Goal: Information Seeking & Learning: Learn about a topic

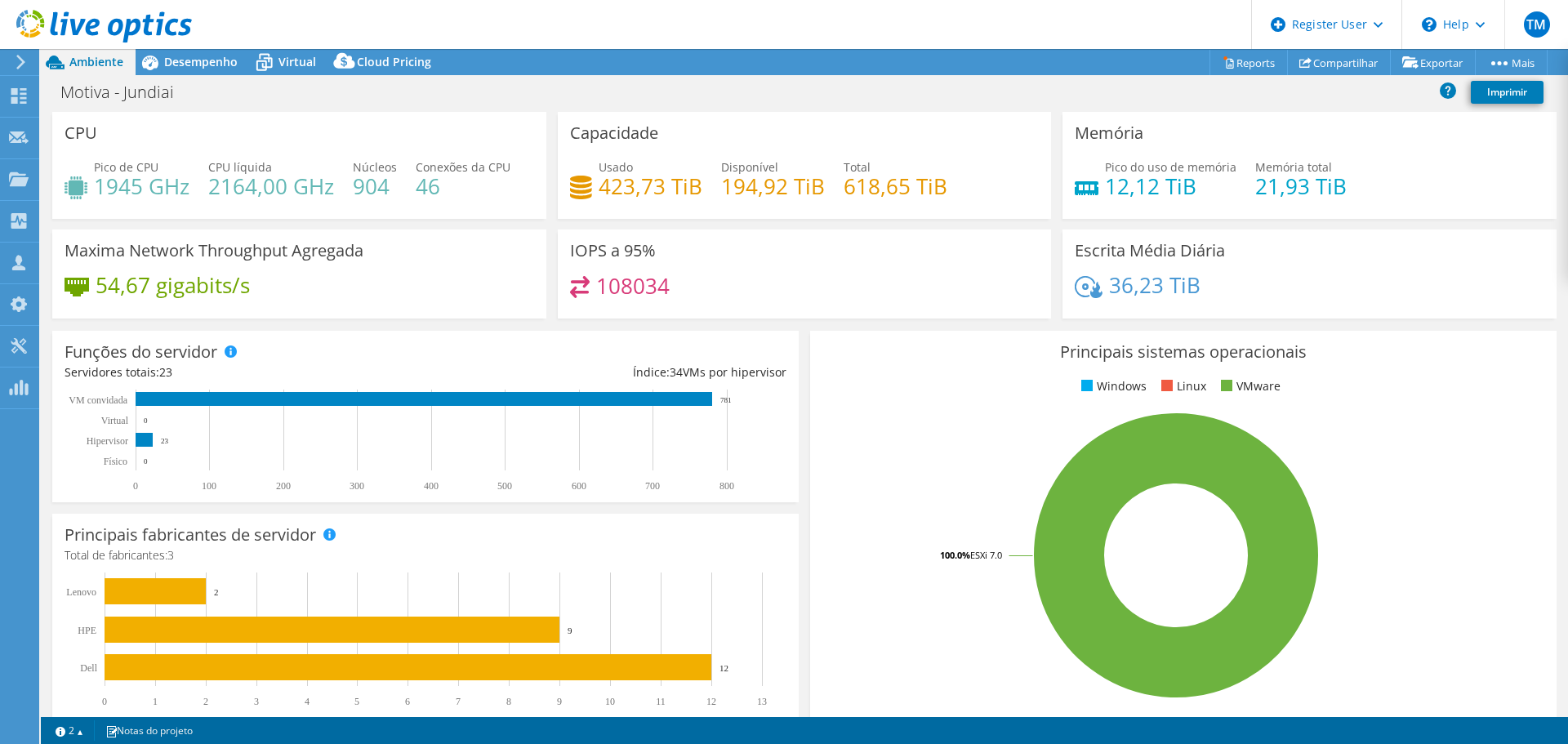
select select "USD"
click at [192, 62] on span "Desempenho" at bounding box center [201, 61] width 74 height 16
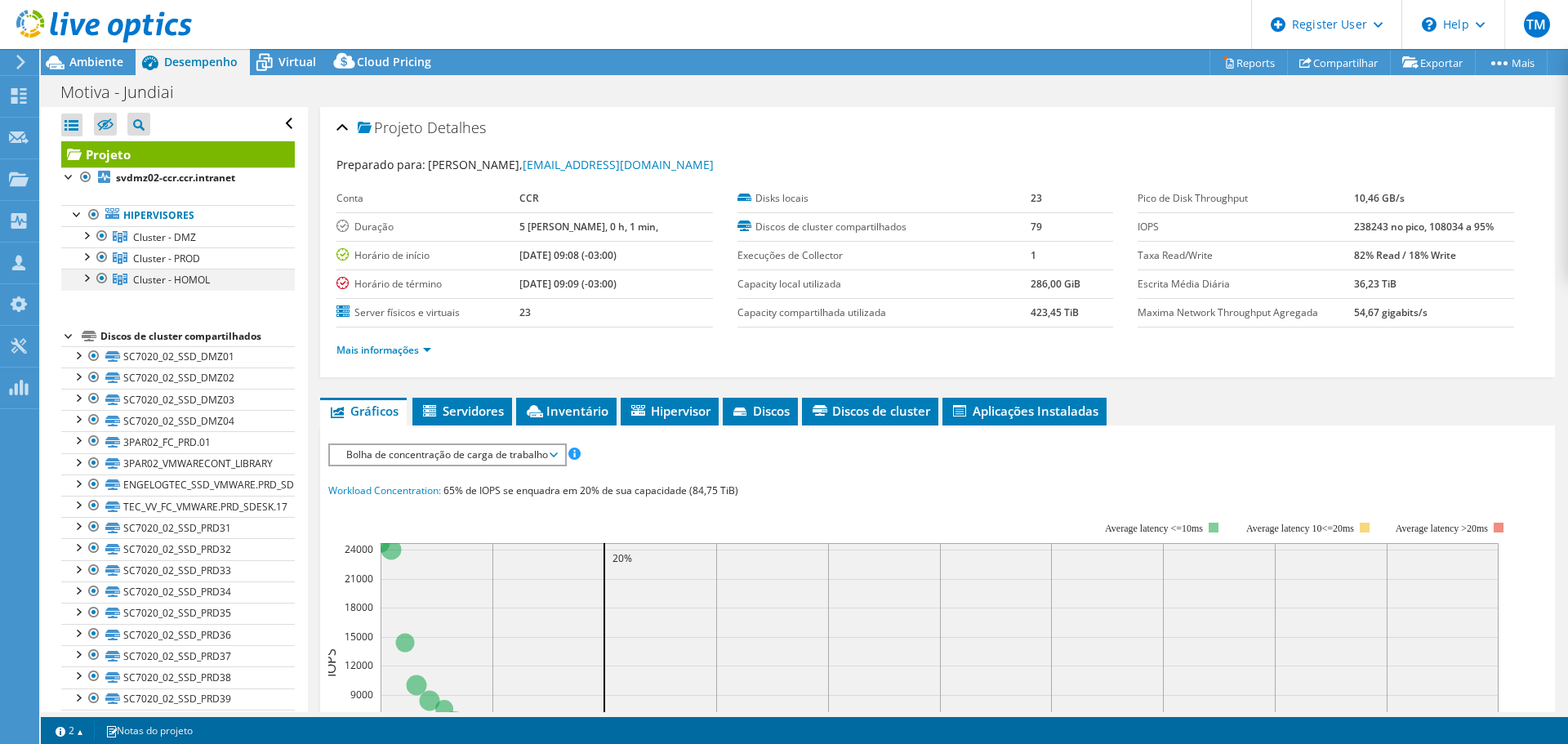
click at [87, 276] on div at bounding box center [86, 276] width 17 height 17
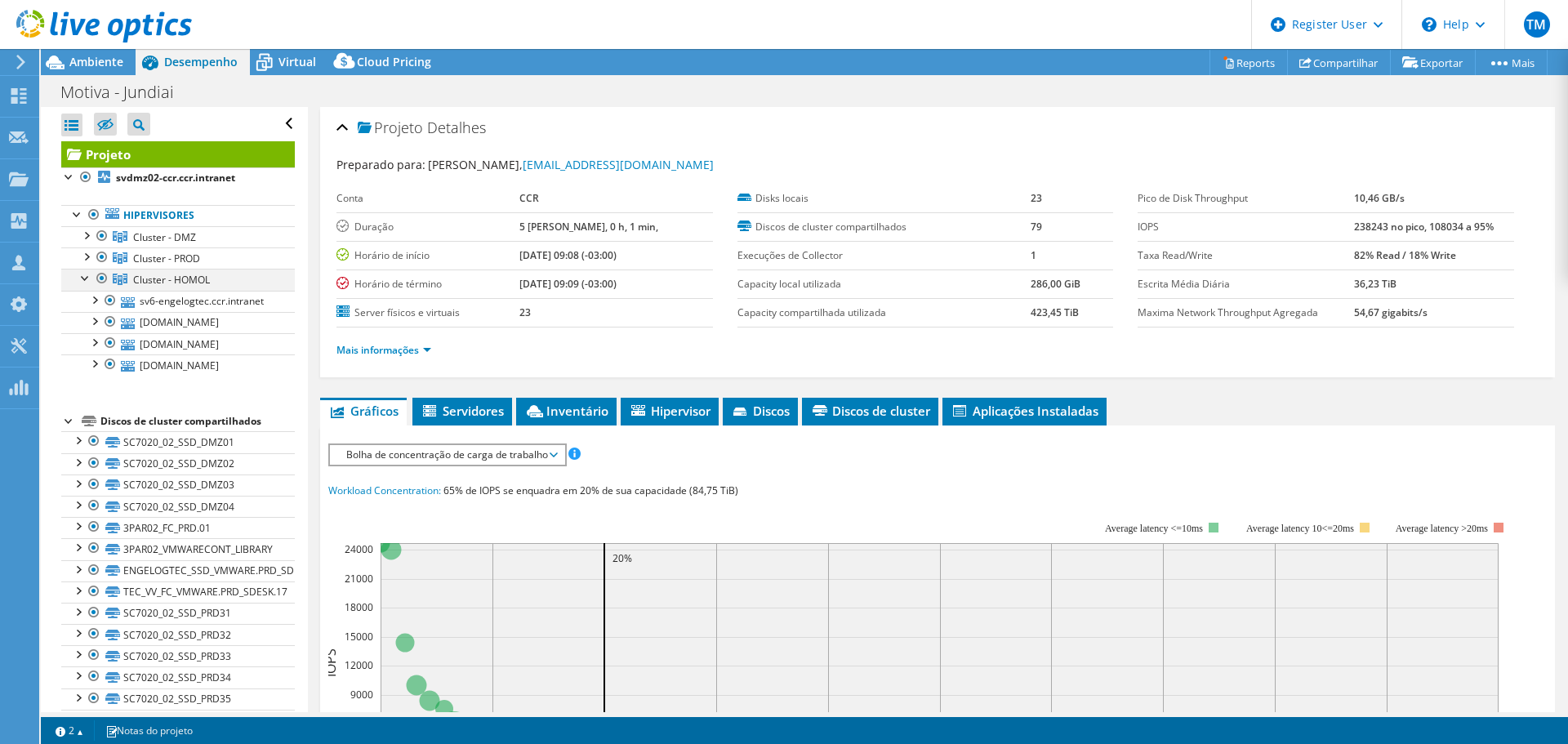
click at [100, 281] on div at bounding box center [102, 278] width 17 height 19
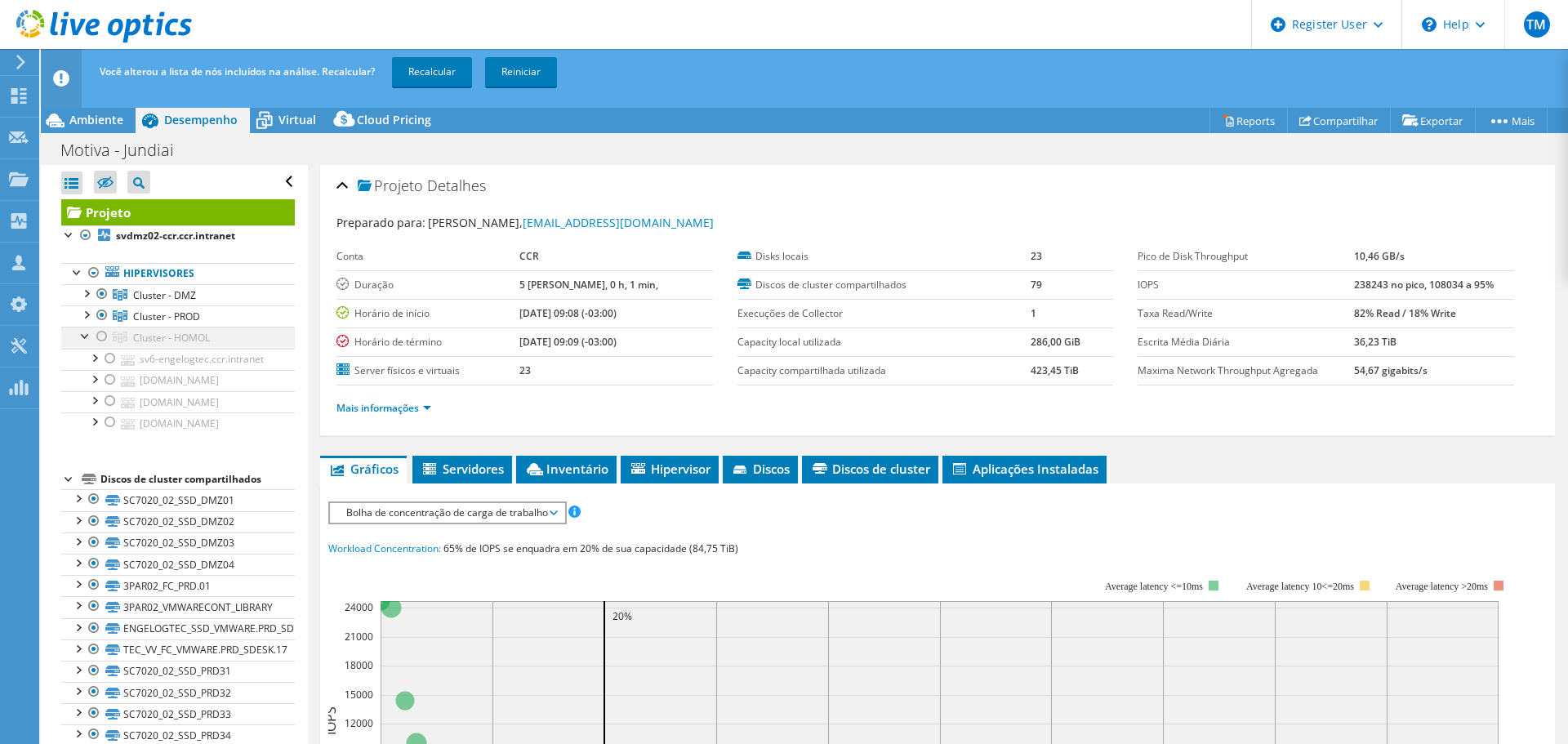
click at [97, 333] on div at bounding box center [102, 337] width 17 height 19
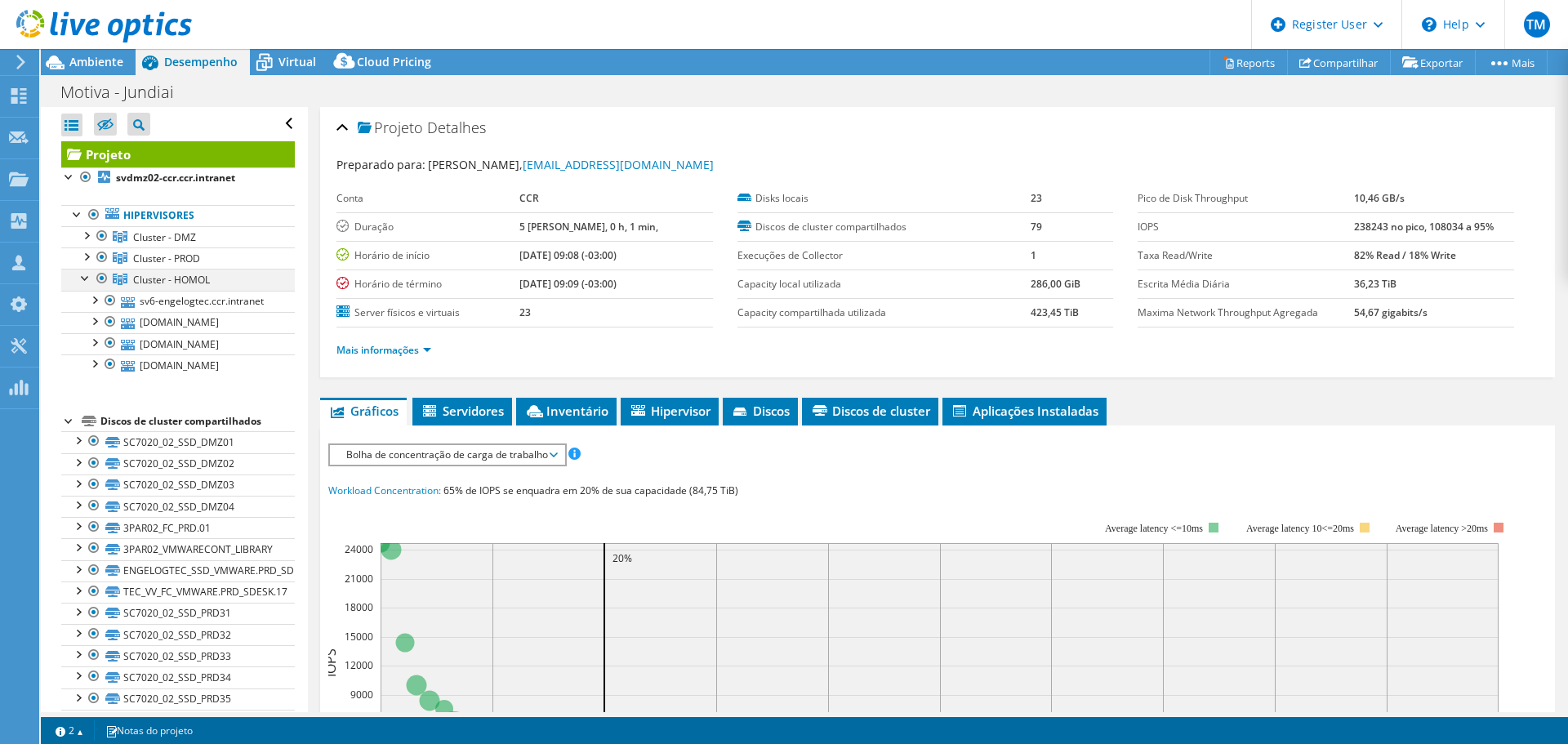
click at [79, 279] on div at bounding box center [86, 276] width 17 height 17
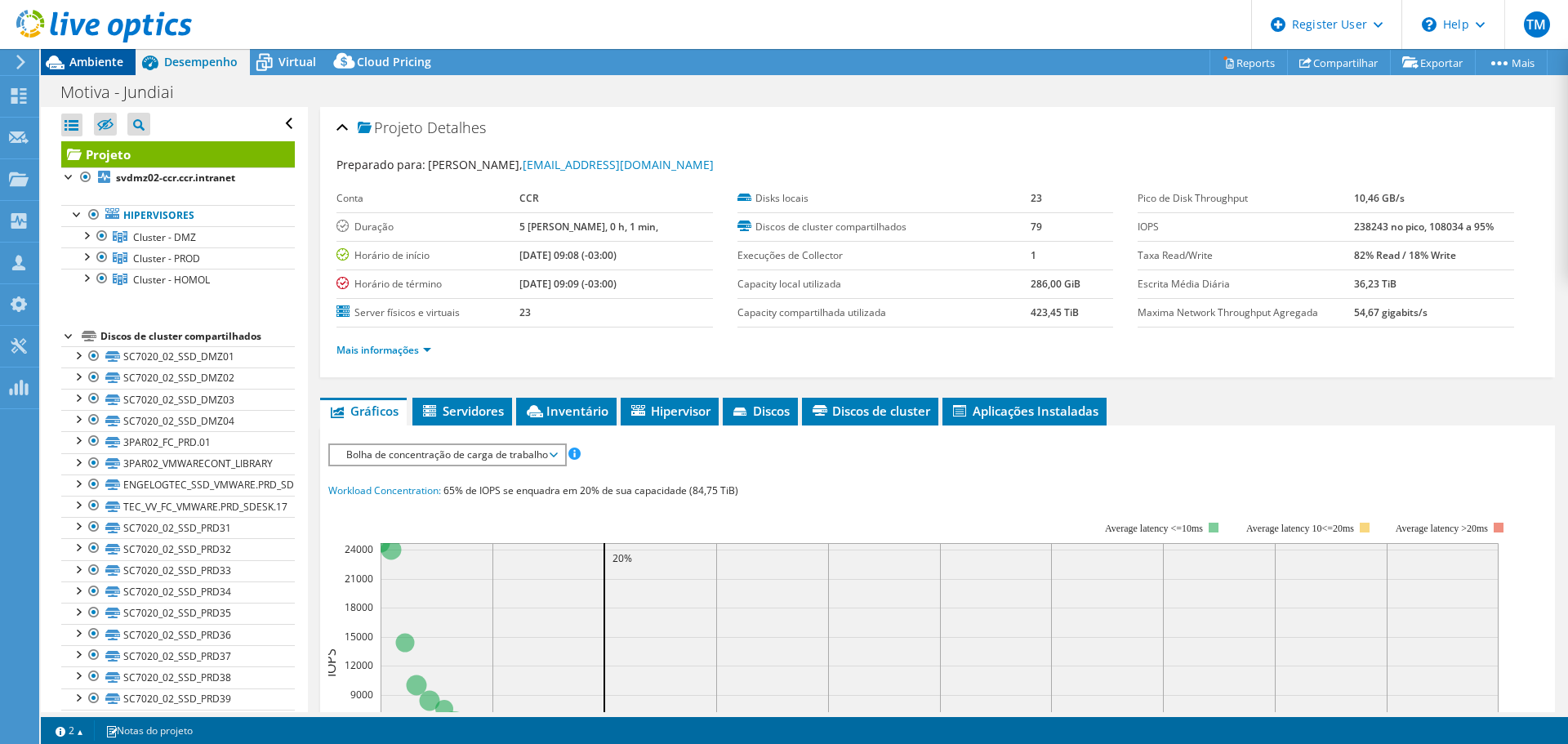
click at [87, 58] on span "Ambiente" at bounding box center [95, 61] width 53 height 16
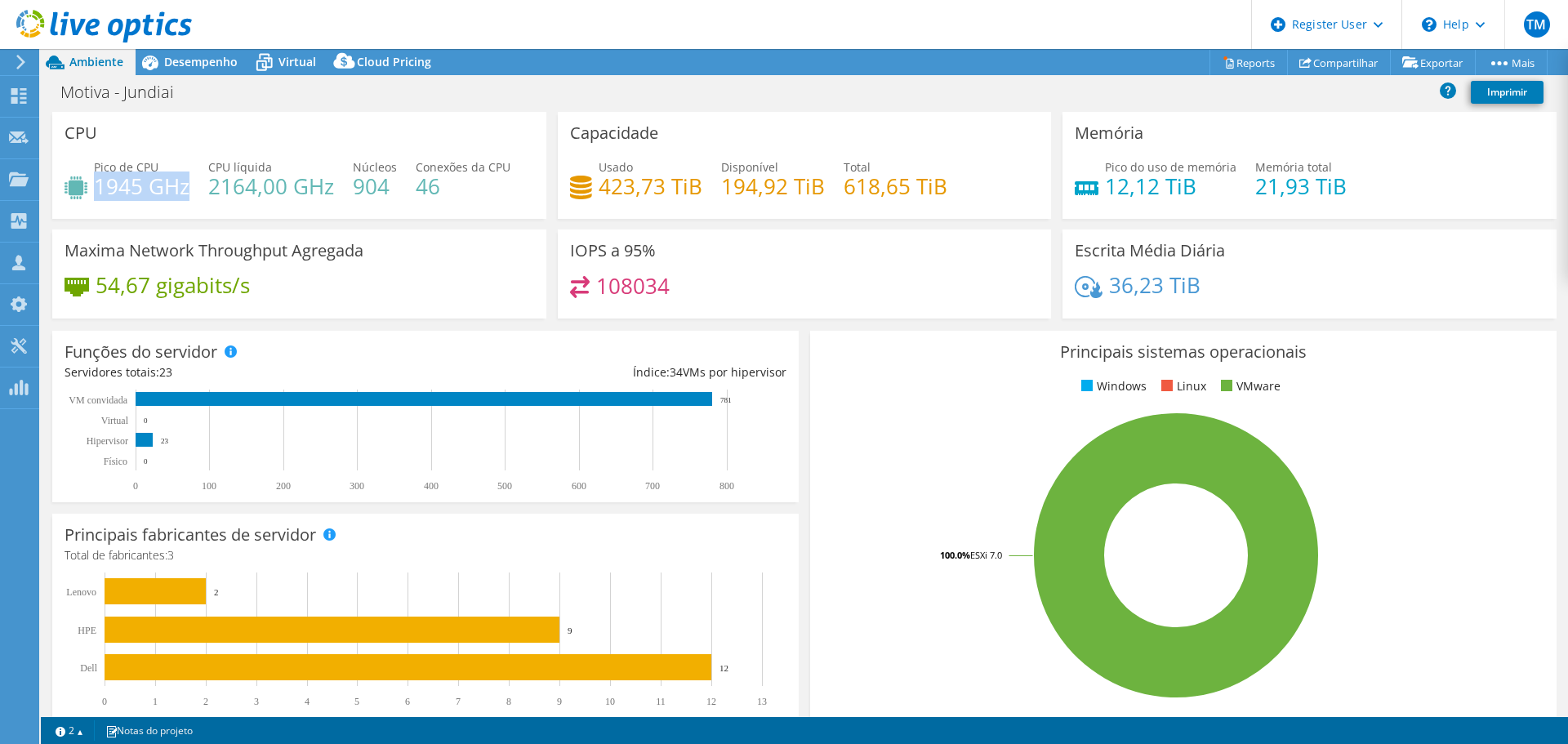
drag, startPoint x: 96, startPoint y: 190, endPoint x: 185, endPoint y: 189, distance: 89.0
click at [185, 189] on h4 "1945 GHz" at bounding box center [142, 186] width 95 height 18
click at [174, 189] on h4 "1945 GHz" at bounding box center [142, 186] width 95 height 18
drag, startPoint x: 597, startPoint y: 185, endPoint x: 656, endPoint y: 185, distance: 59.0
click at [656, 185] on h4 "423,73 TiB" at bounding box center [650, 186] width 104 height 18
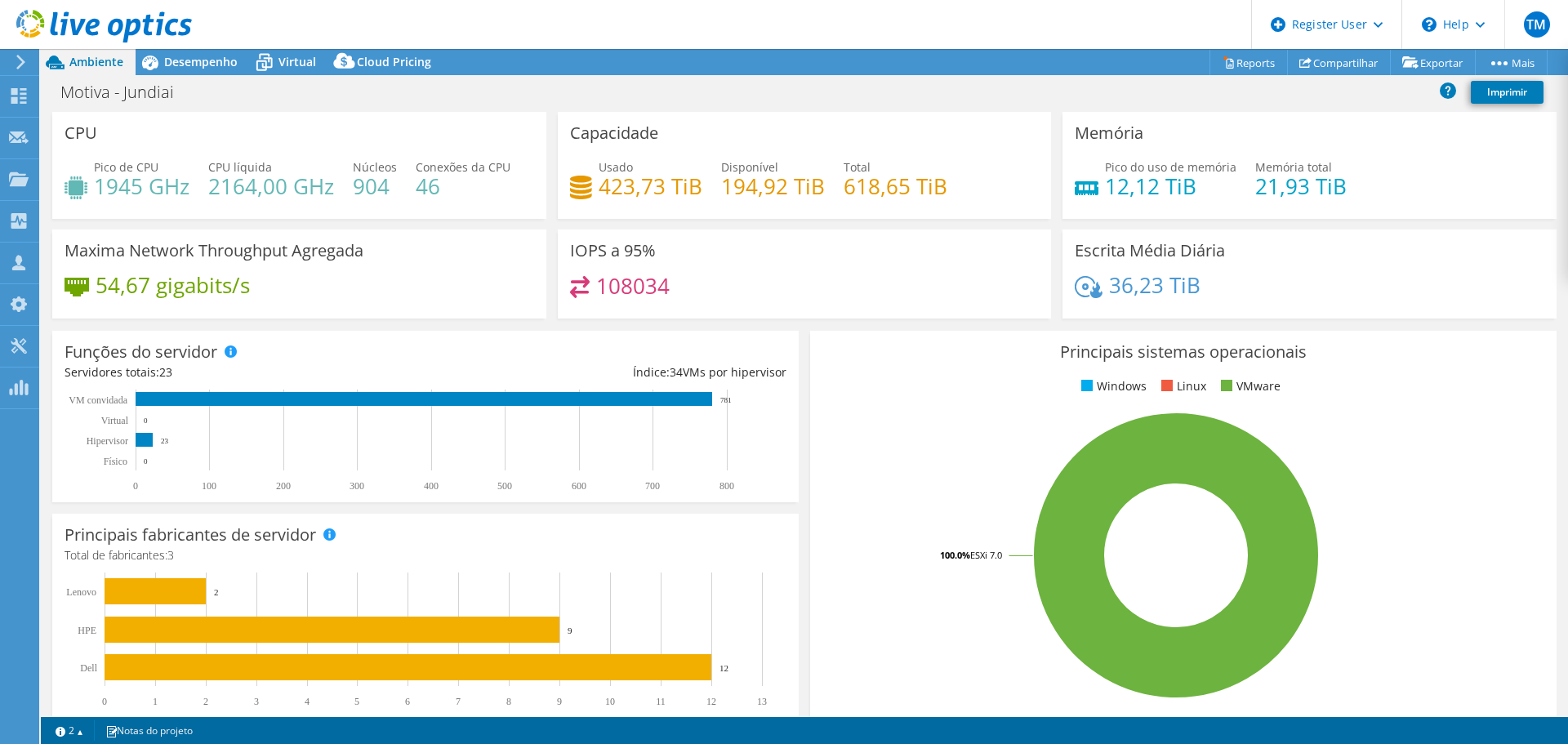
click at [1091, 178] on div "Pico do uso de memória 12,12 TiB" at bounding box center [1155, 177] width 161 height 37
drag, startPoint x: 1103, startPoint y: 182, endPoint x: 1137, endPoint y: 182, distance: 34.0
click at [1137, 182] on h4 "12,12 TiB" at bounding box center [1170, 186] width 131 height 18
click at [1116, 186] on h4 "12,12 TiB" at bounding box center [1170, 186] width 131 height 18
click at [796, 335] on div "Funções do servidor Servidores físicos representam servidores de metal nu que t…" at bounding box center [426, 416] width 758 height 183
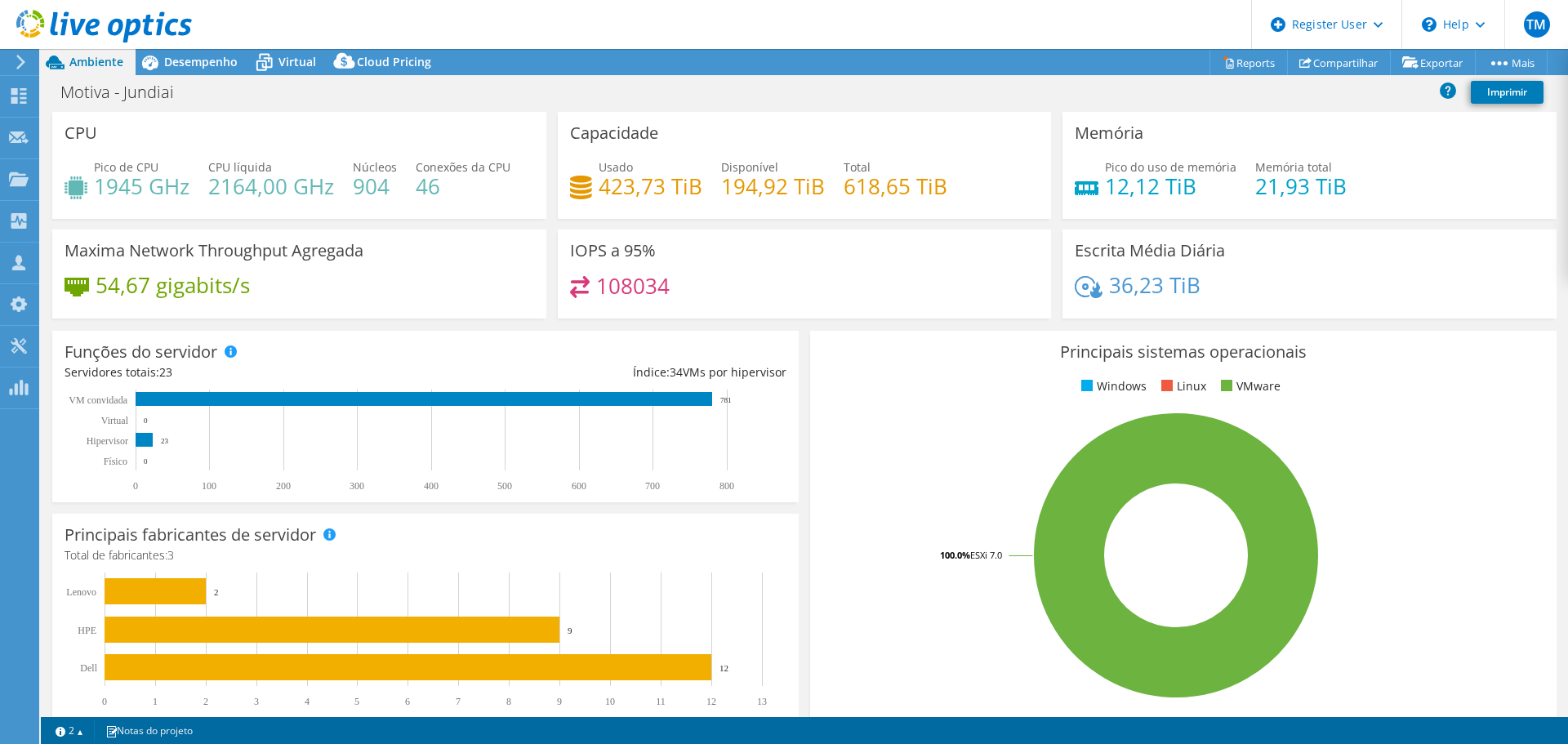
click at [749, 77] on div "Motiva - Jundiai Imprimir" at bounding box center [804, 91] width 1527 height 30
click at [735, 20] on header "TM Usuário Dell Thiago Mariano Thiago.Mariano@Dell.com Dell My Profile Log Out …" at bounding box center [784, 24] width 1568 height 49
click at [223, 65] on span "Desempenho" at bounding box center [201, 61] width 74 height 16
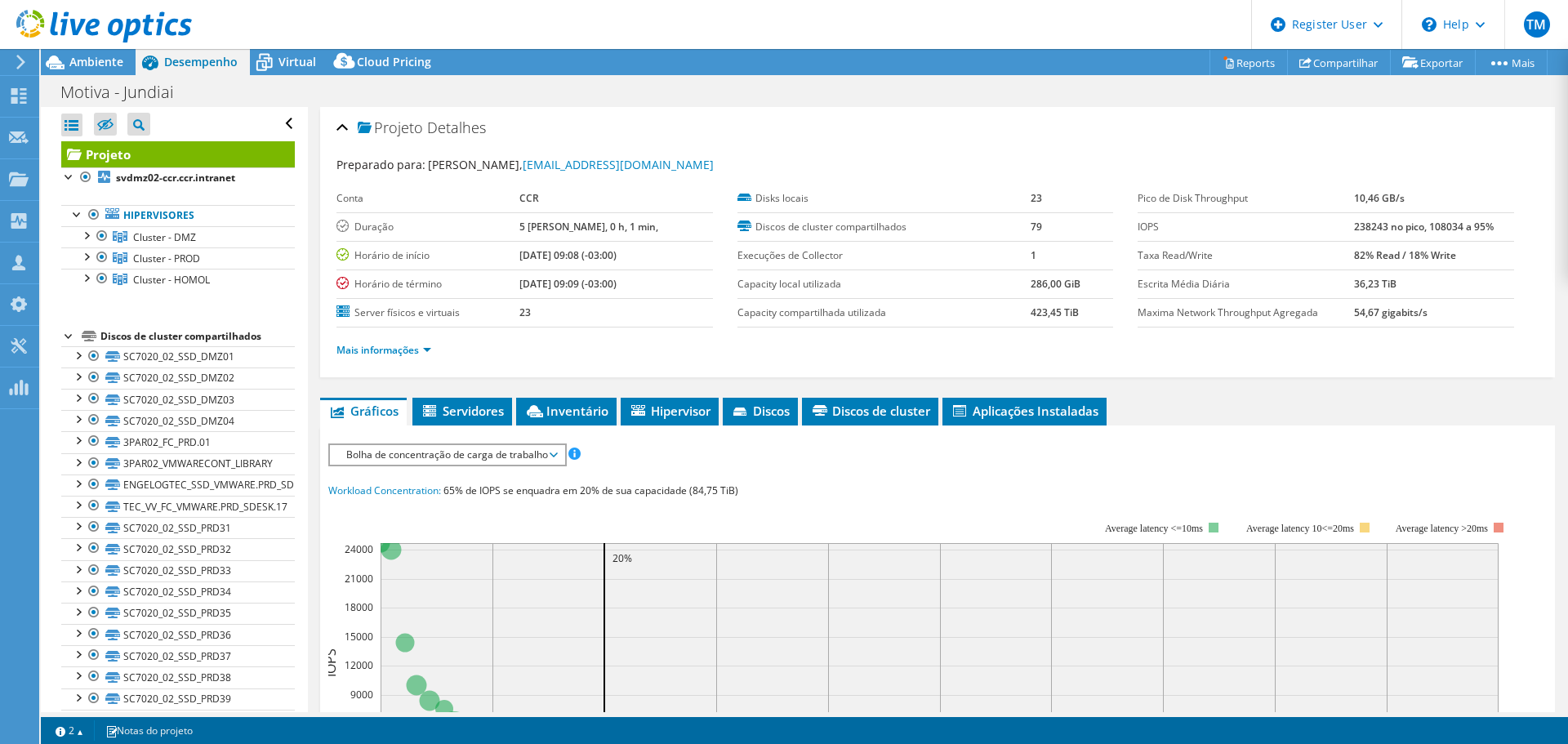
click at [268, 195] on ul "Hipervisores Cluster - DMZ svdmz02-ccr.ccr.intranet" at bounding box center [178, 248] width 233 height 119
click at [110, 52] on div at bounding box center [95, 27] width 192 height 54
click at [89, 60] on span "Ambiente" at bounding box center [95, 61] width 53 height 16
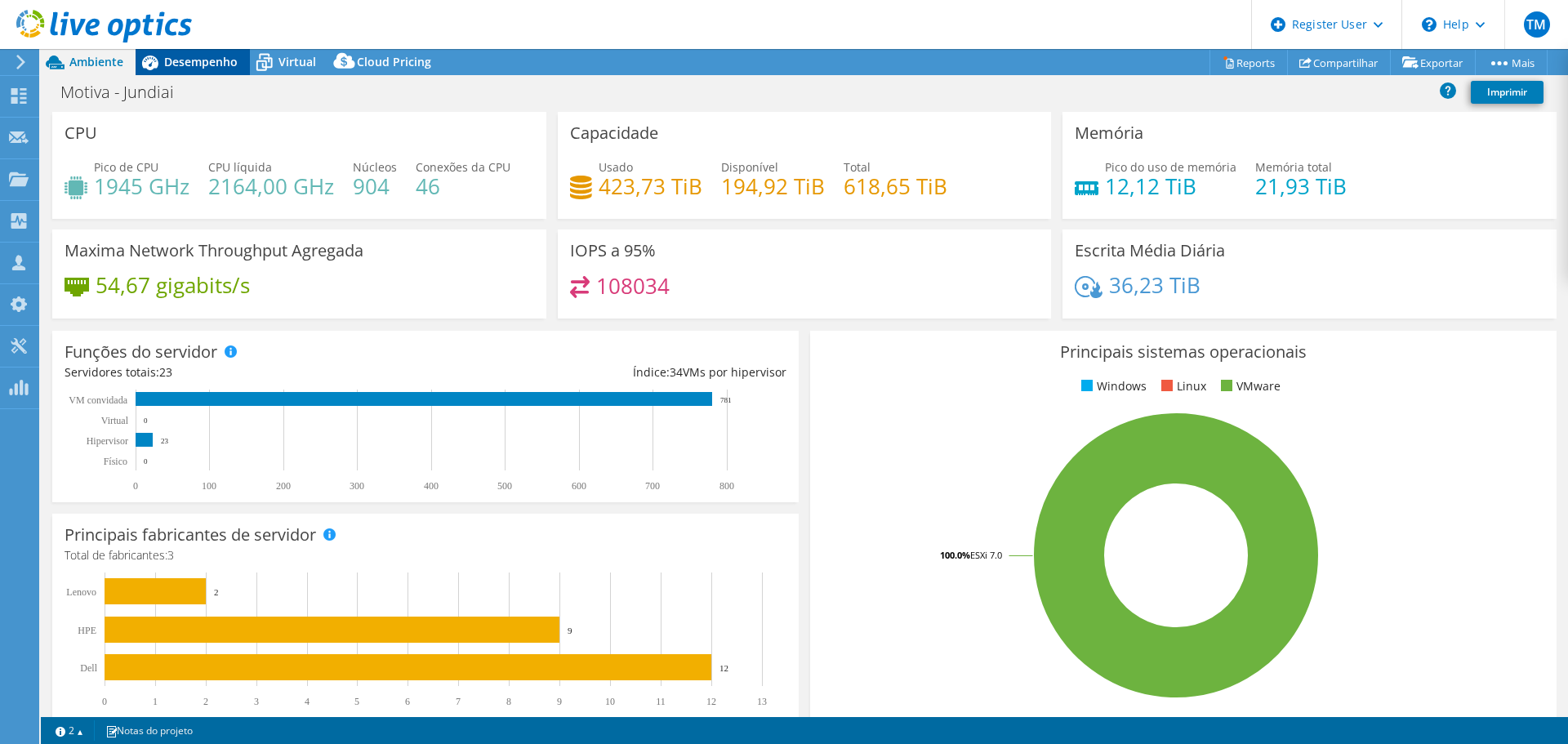
click at [223, 65] on span "Desempenho" at bounding box center [201, 61] width 74 height 16
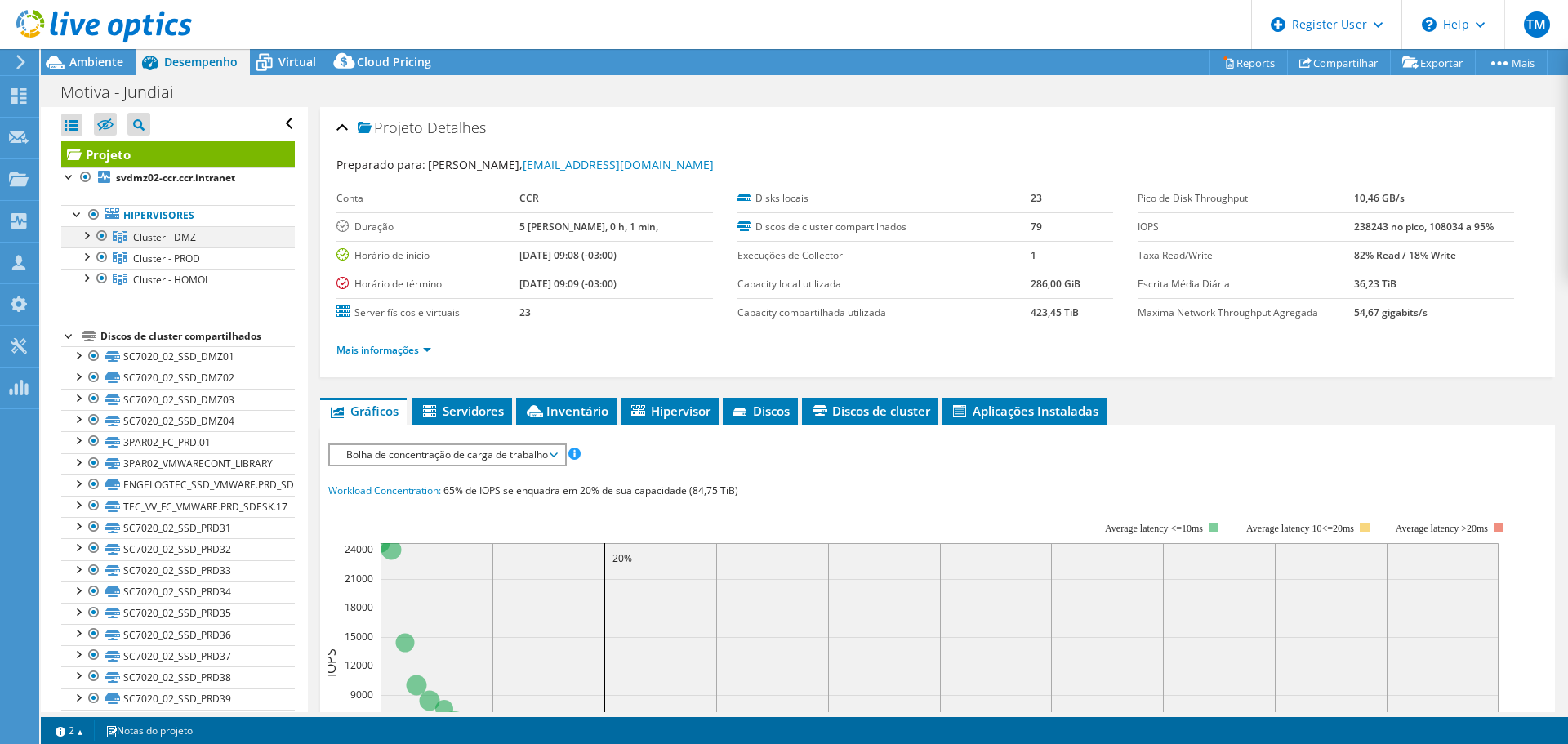
click at [85, 234] on div at bounding box center [86, 234] width 17 height 17
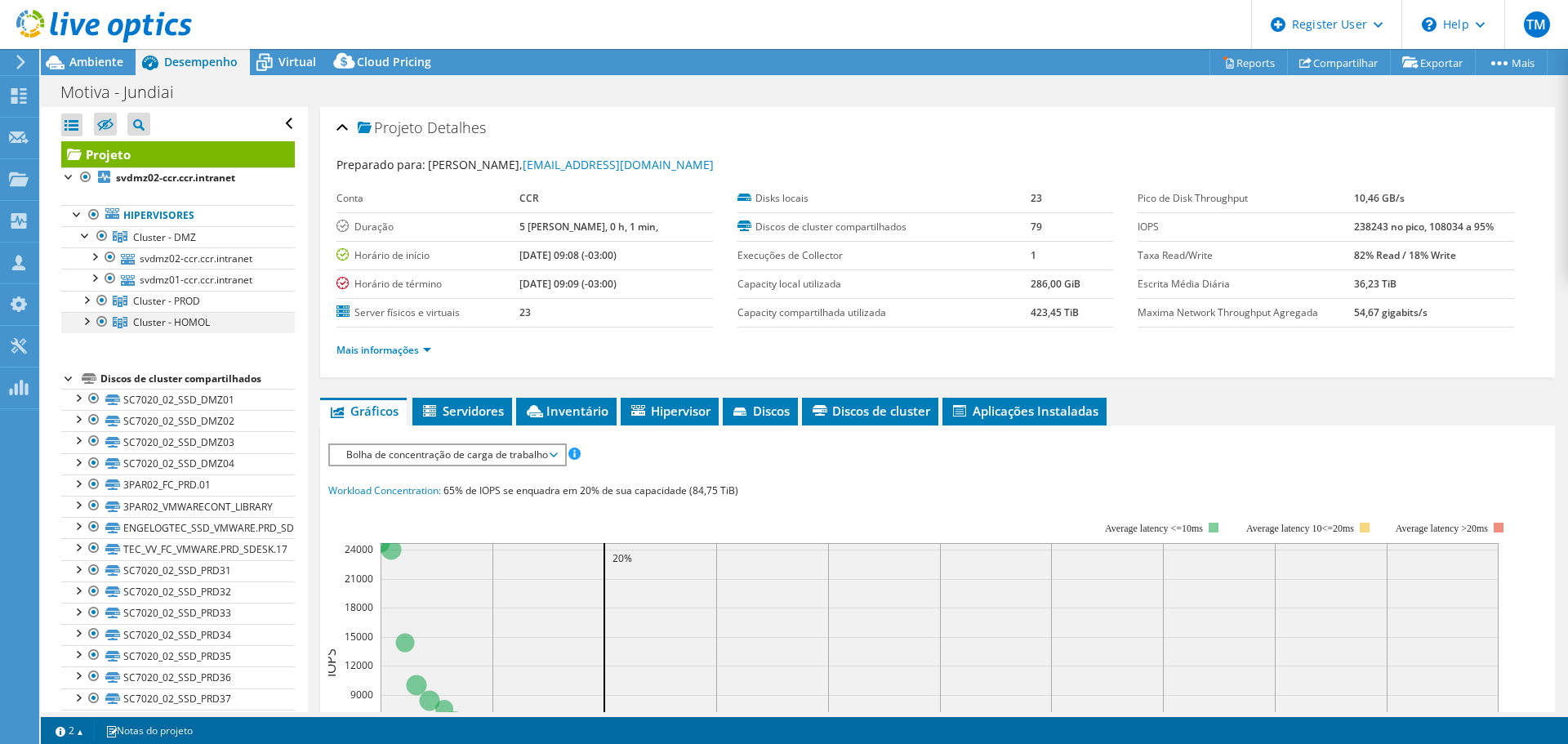
click at [89, 318] on div at bounding box center [86, 320] width 17 height 17
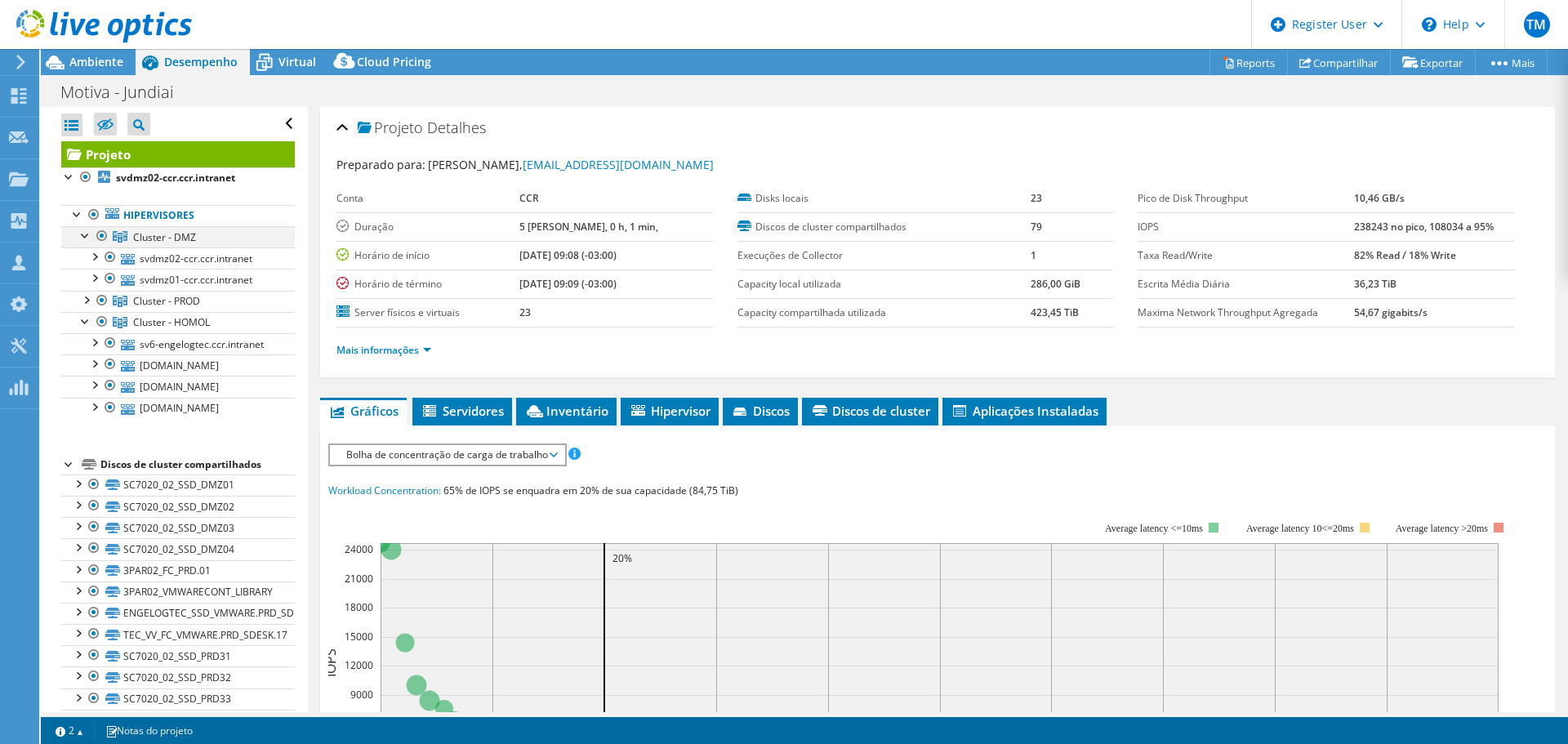
click at [87, 232] on div at bounding box center [86, 234] width 17 height 17
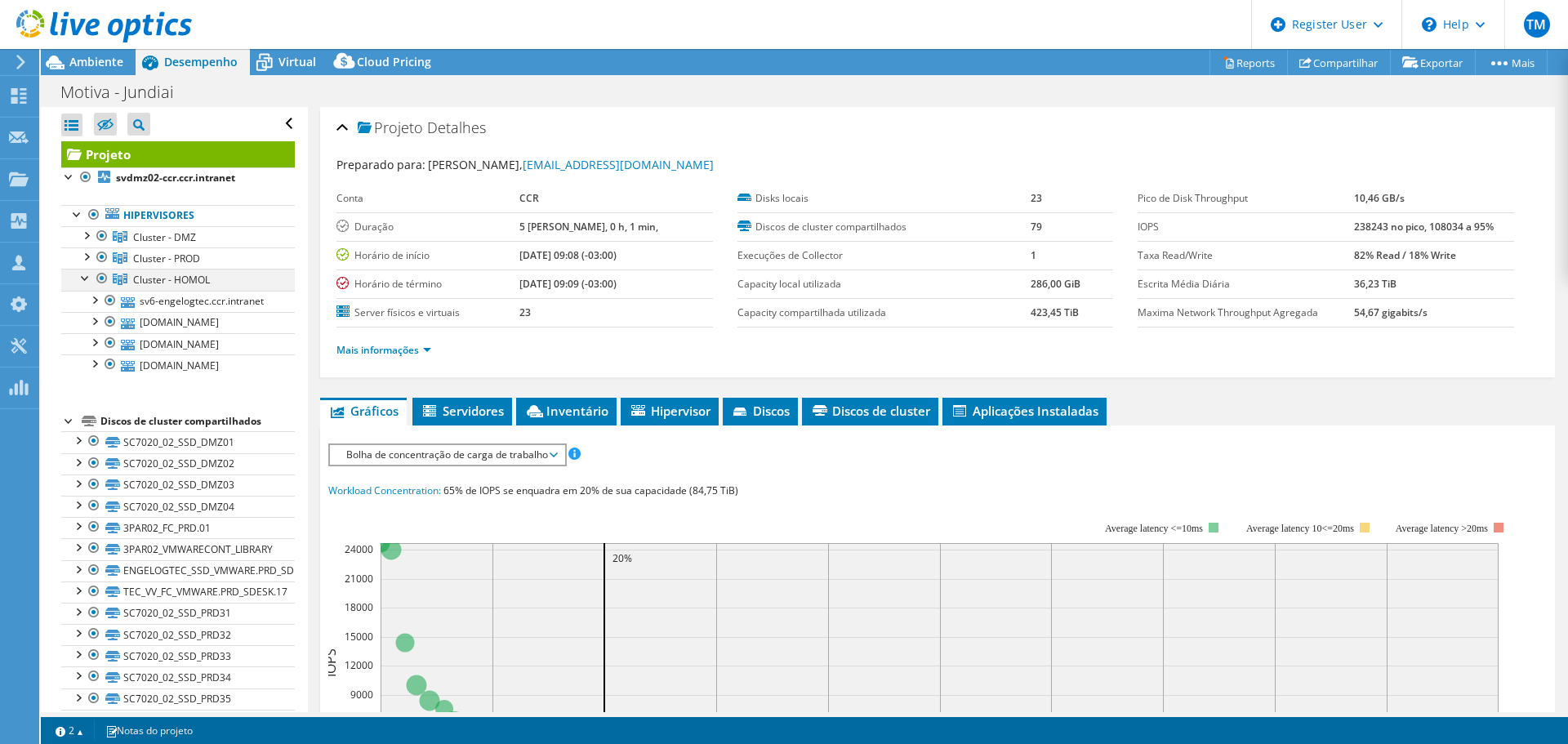
click at [82, 280] on div at bounding box center [86, 276] width 17 height 17
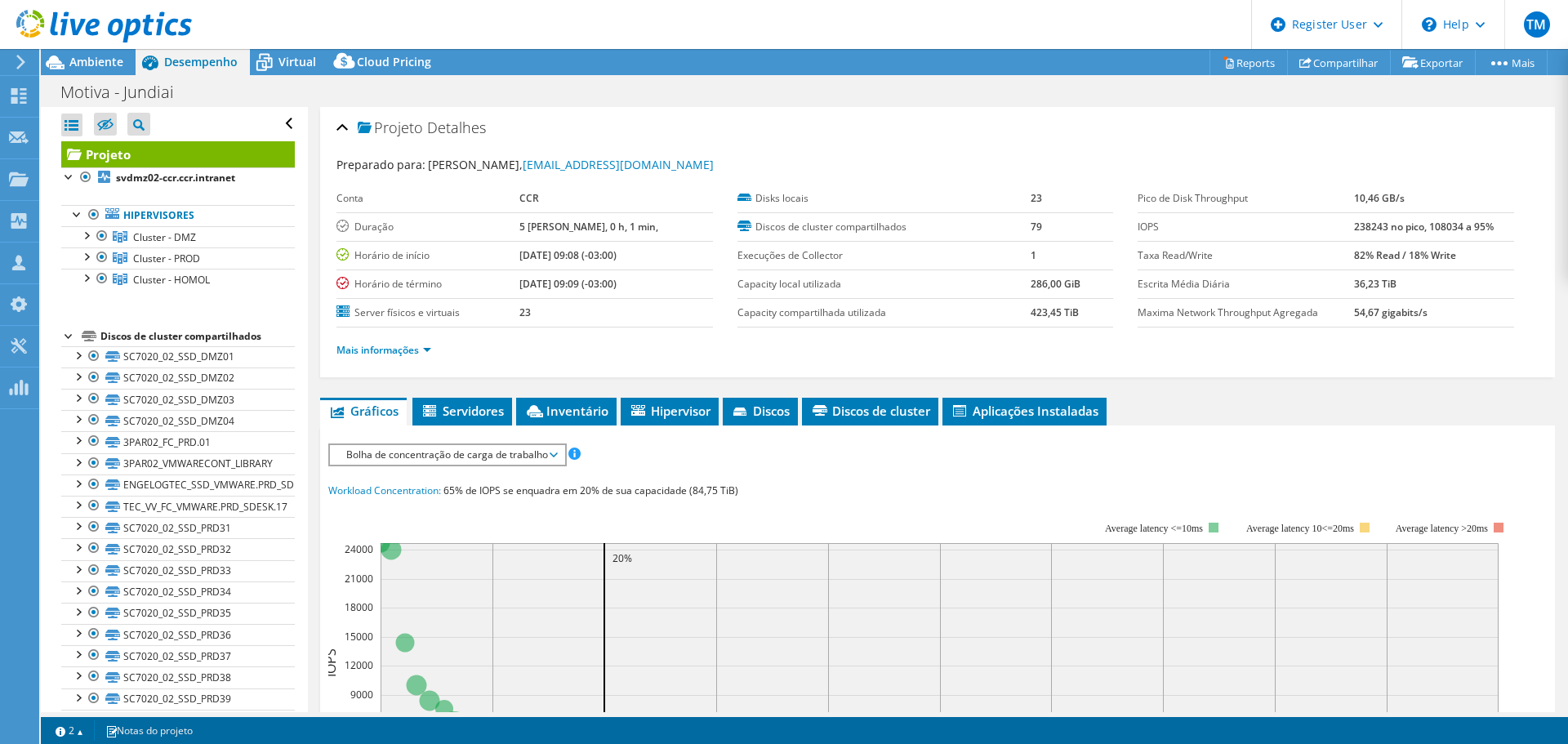
click at [144, 301] on ul "Hipervisores Cluster - DMZ svdmz02-ccr.ccr.intranet" at bounding box center [178, 248] width 233 height 119
click at [170, 301] on ul "Hipervisores Cluster - DMZ svdmz02-ccr.ccr.intranet" at bounding box center [178, 248] width 233 height 119
click at [169, 303] on ul "Hipervisores Cluster - DMZ svdmz02-ccr.ccr.intranet" at bounding box center [178, 248] width 233 height 119
